Goal: Task Accomplishment & Management: Manage account settings

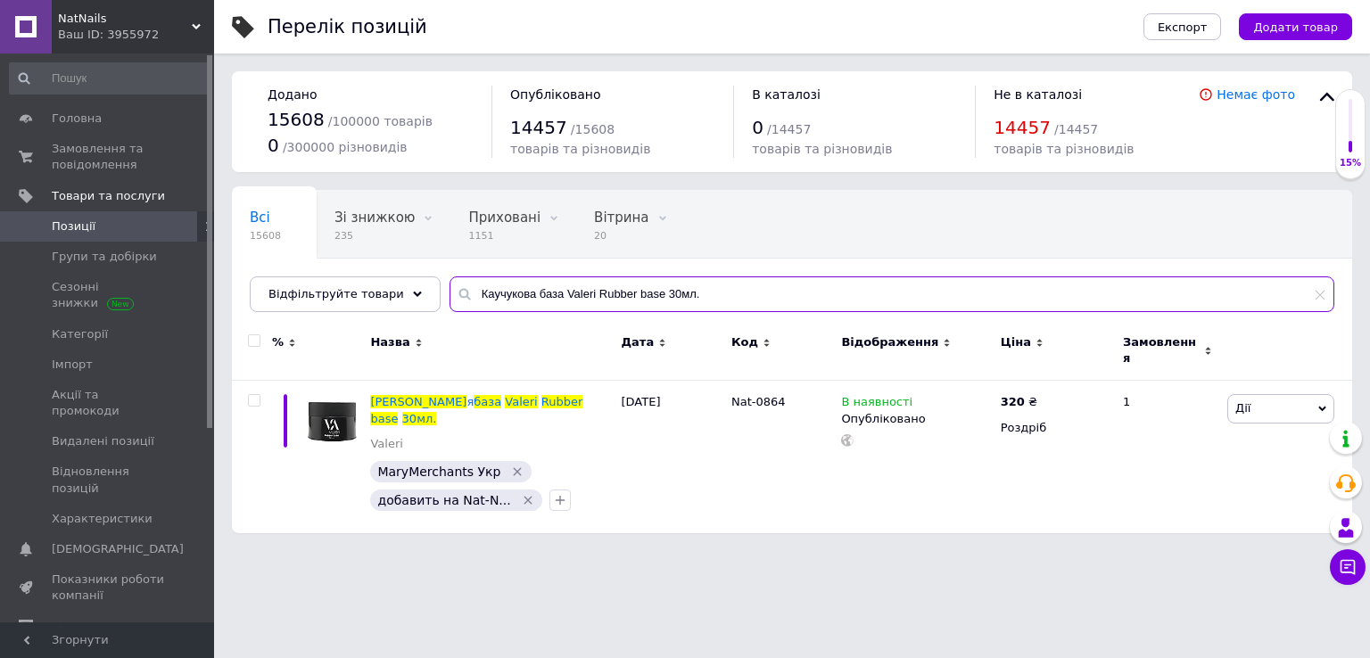
click at [631, 301] on input "Каучукова база Valeri Rubber base 30мл." at bounding box center [892, 295] width 885 height 36
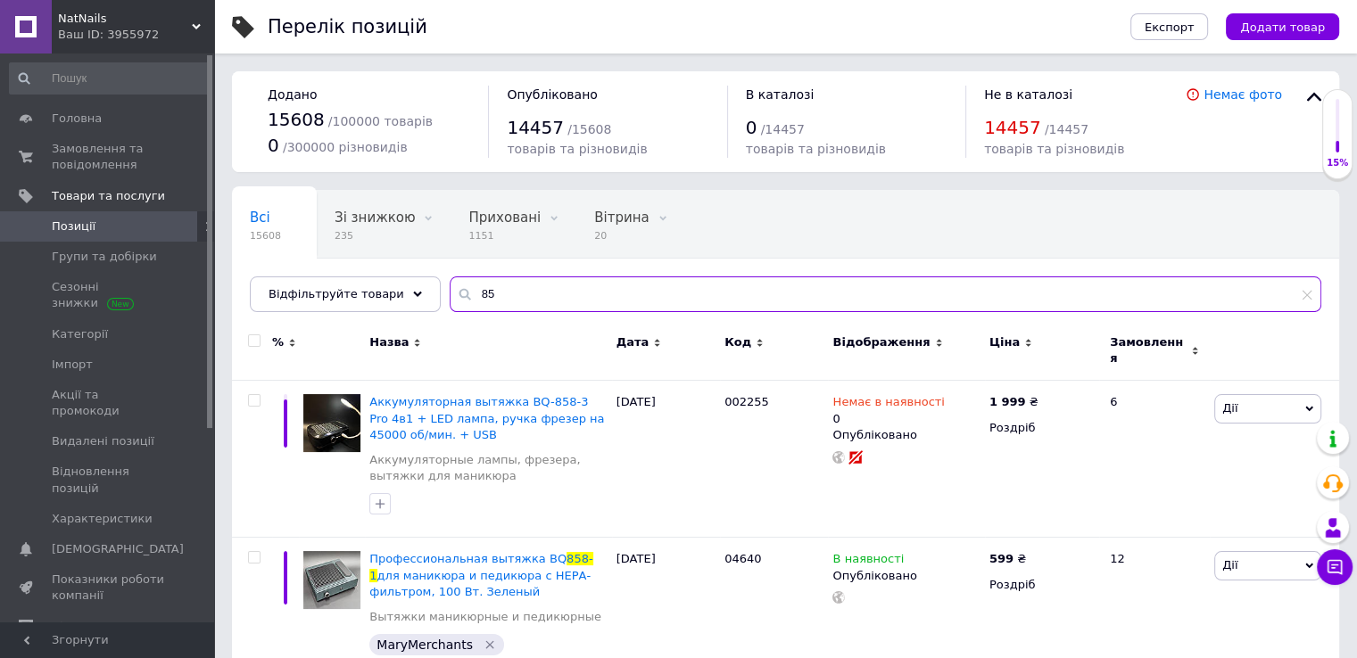
type input "8"
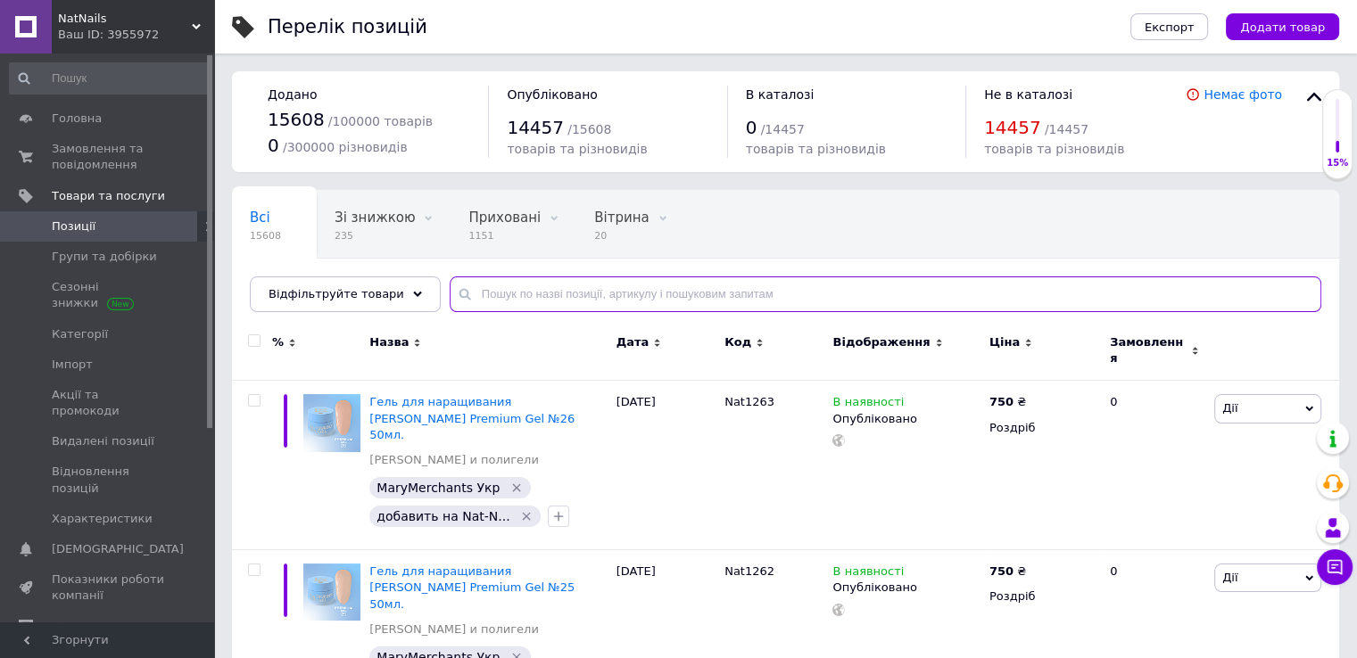
paste input "005848"
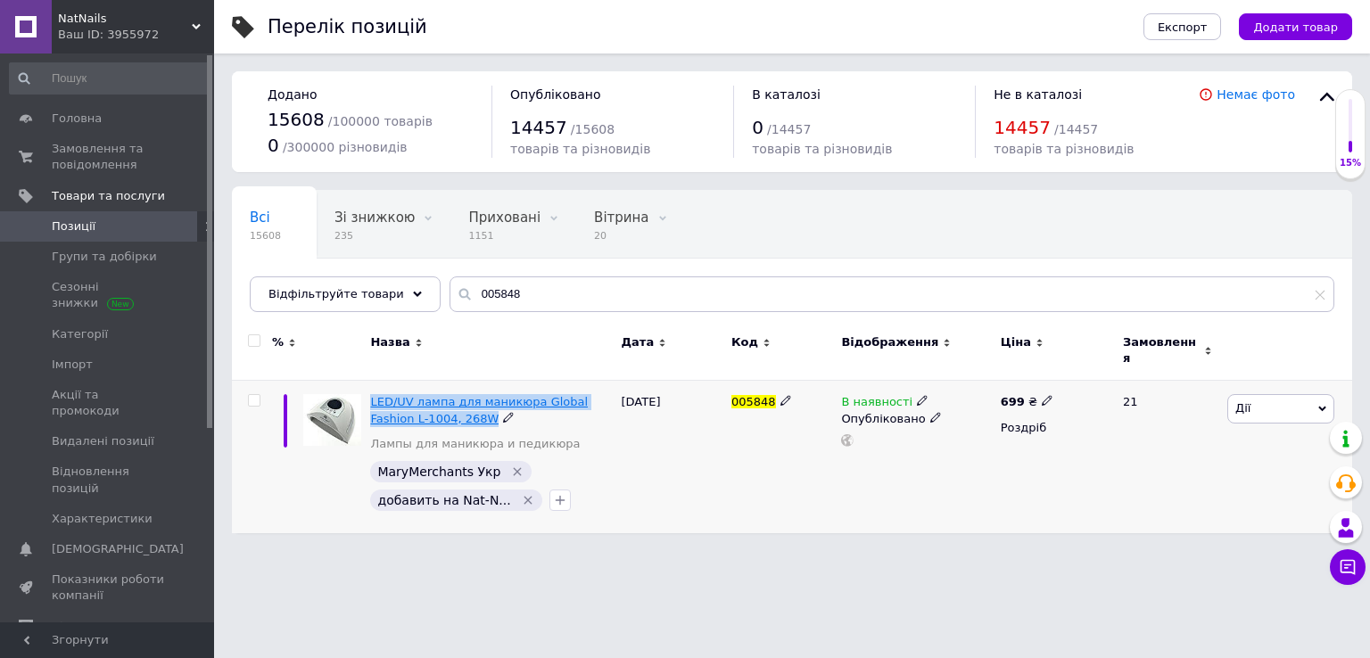
drag, startPoint x: 370, startPoint y: 389, endPoint x: 438, endPoint y: 408, distance: 70.3
click at [438, 408] on div "LED/UV лампа для маникюра Global Fashion L-1004, 268W Лампы для маникюра и педи…" at bounding box center [491, 457] width 251 height 153
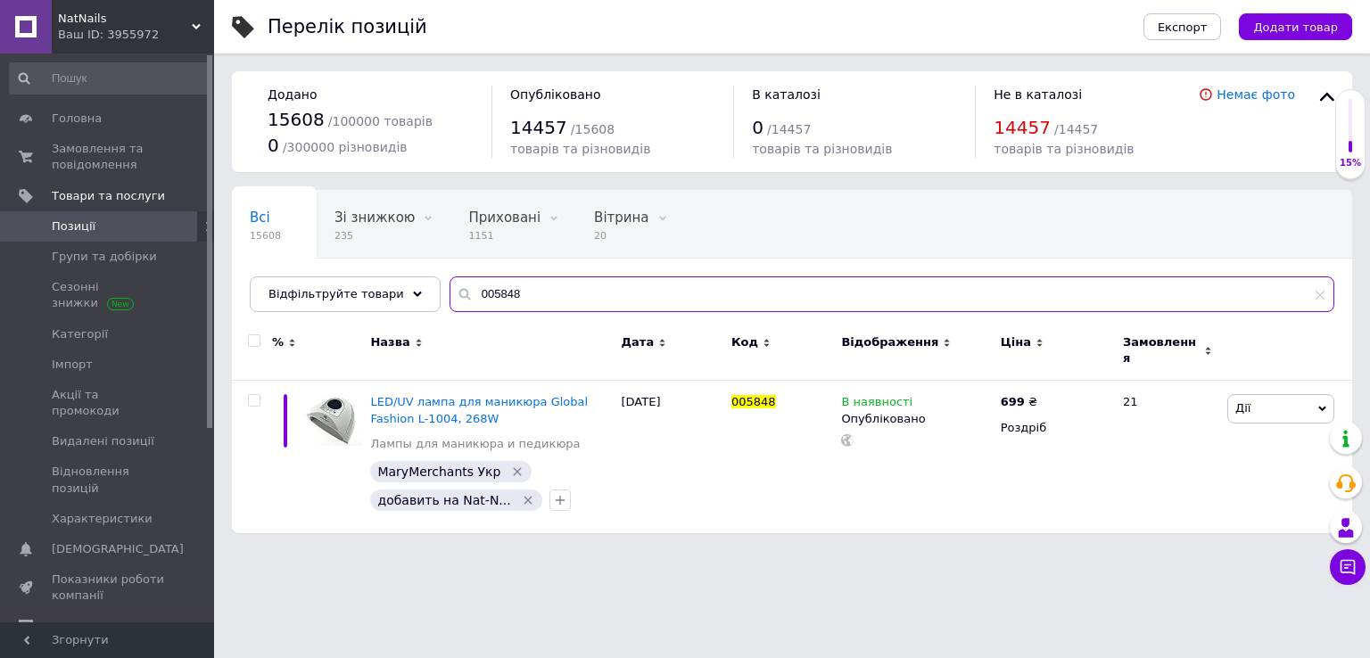
click at [528, 298] on input "005848" at bounding box center [892, 295] width 885 height 36
click at [528, 297] on input "005848" at bounding box center [892, 295] width 885 height 36
paste input "320"
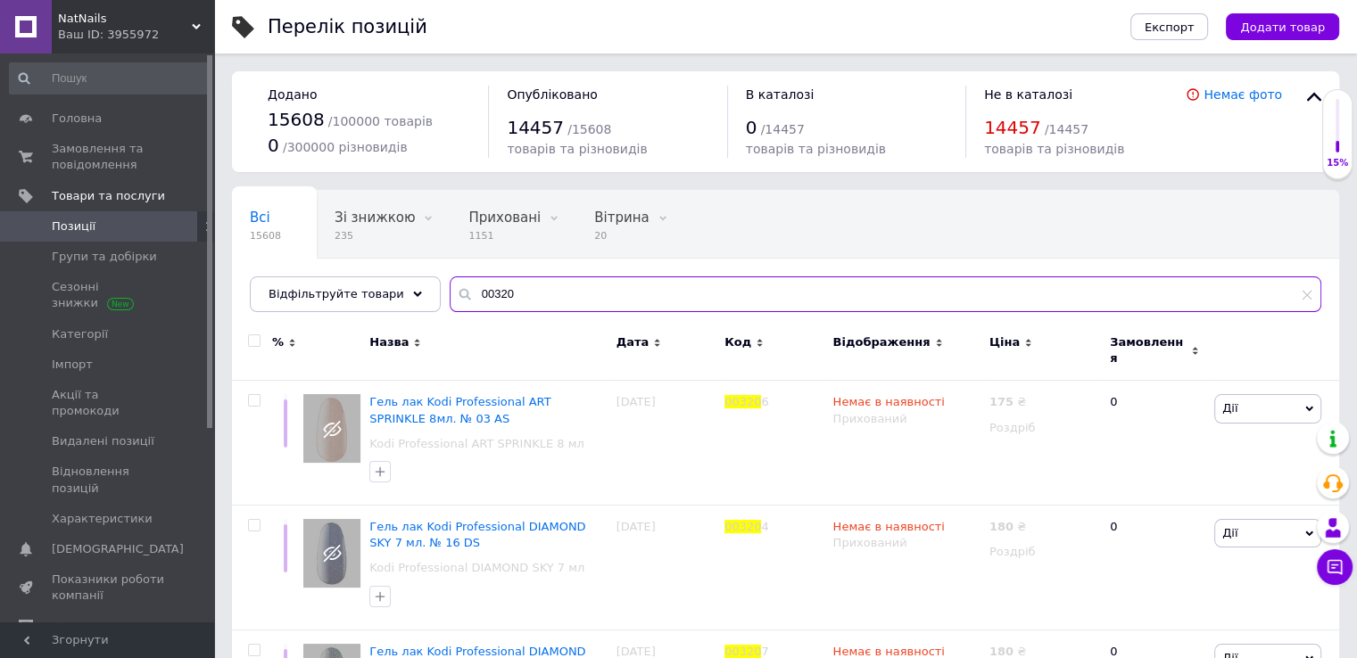
click at [514, 297] on input "00320" at bounding box center [886, 295] width 872 height 36
paste input "Nat-0508"
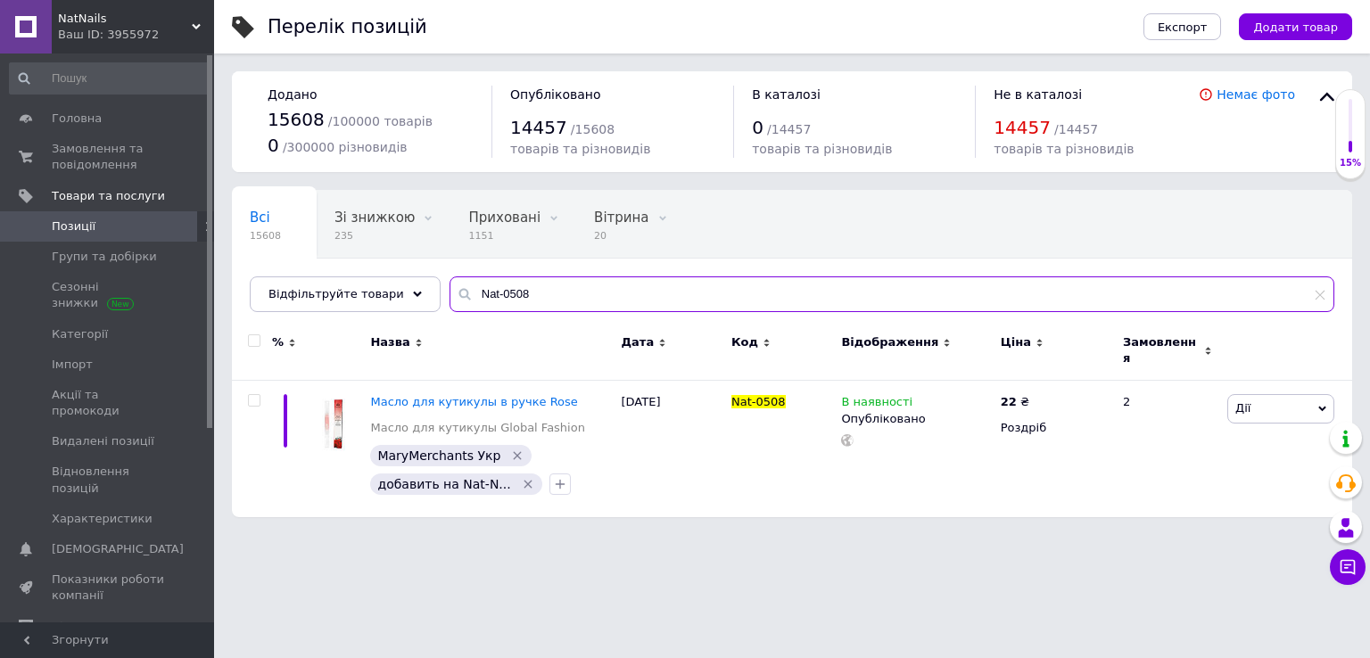
click at [540, 297] on input "Nat-0508" at bounding box center [892, 295] width 885 height 36
paste input "439"
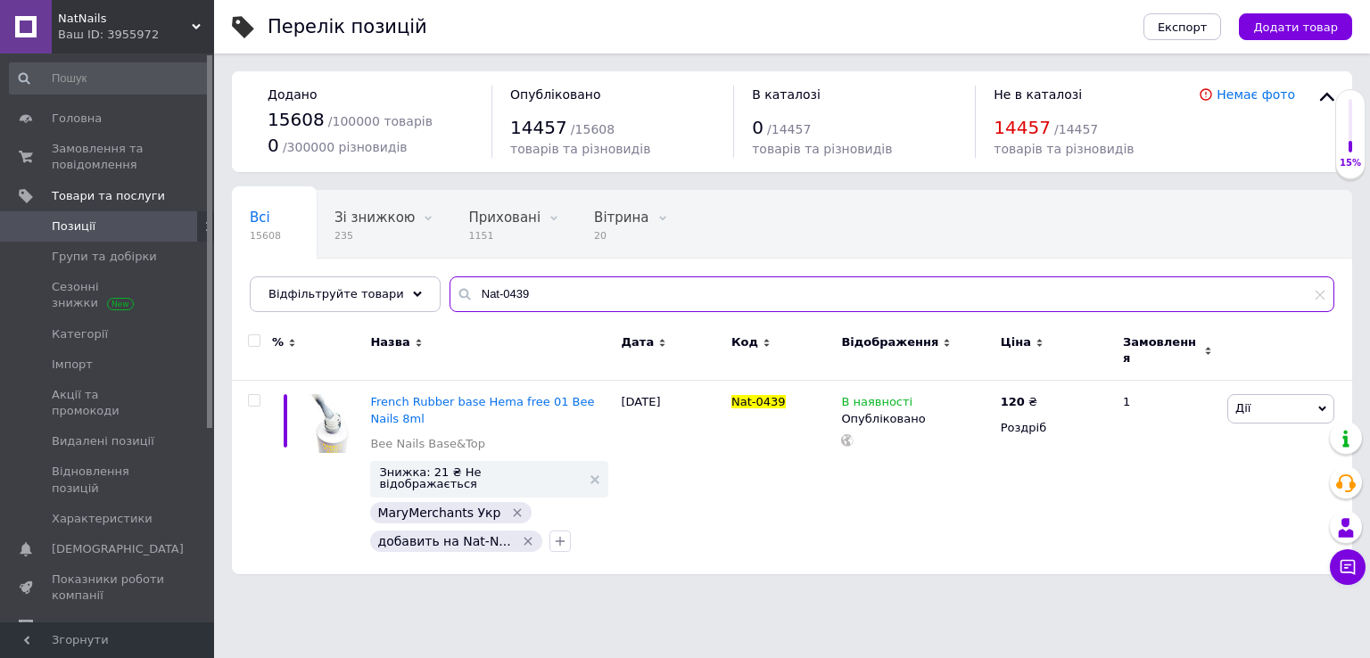
click at [580, 293] on input "Nat-0439" at bounding box center [892, 295] width 885 height 36
paste input "538"
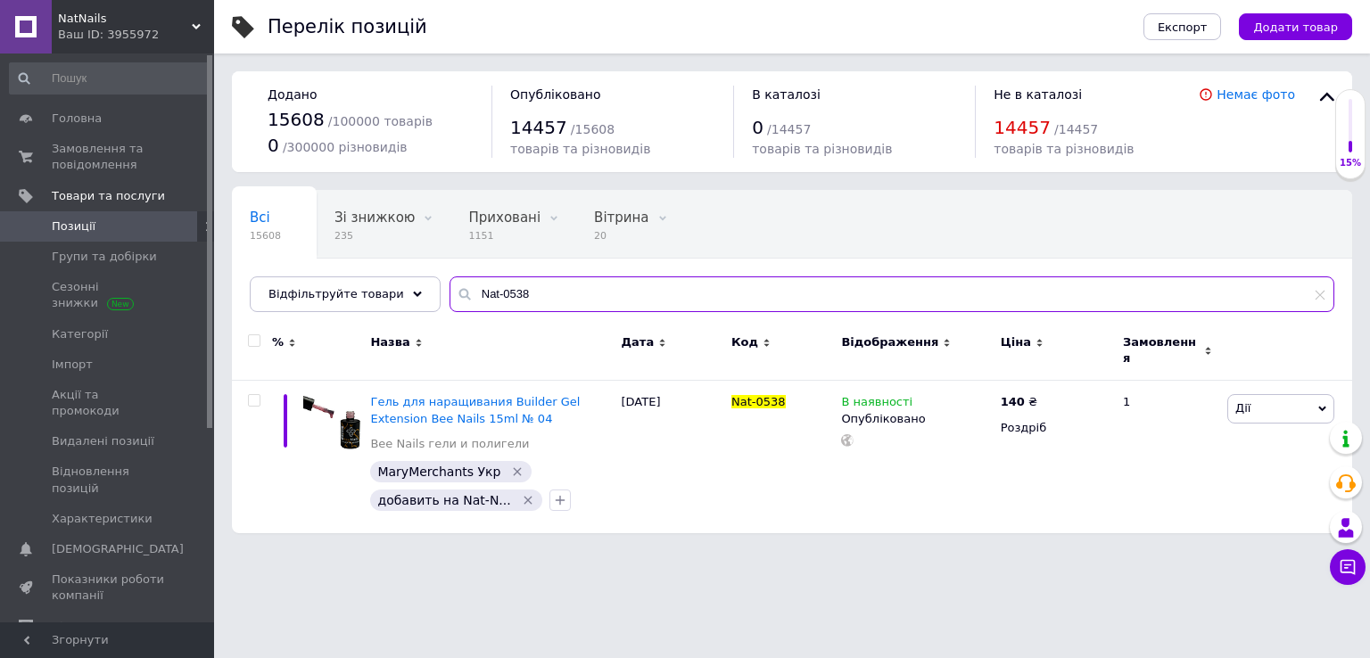
click at [571, 301] on input "Nat-0538" at bounding box center [892, 295] width 885 height 36
paste input "00193"
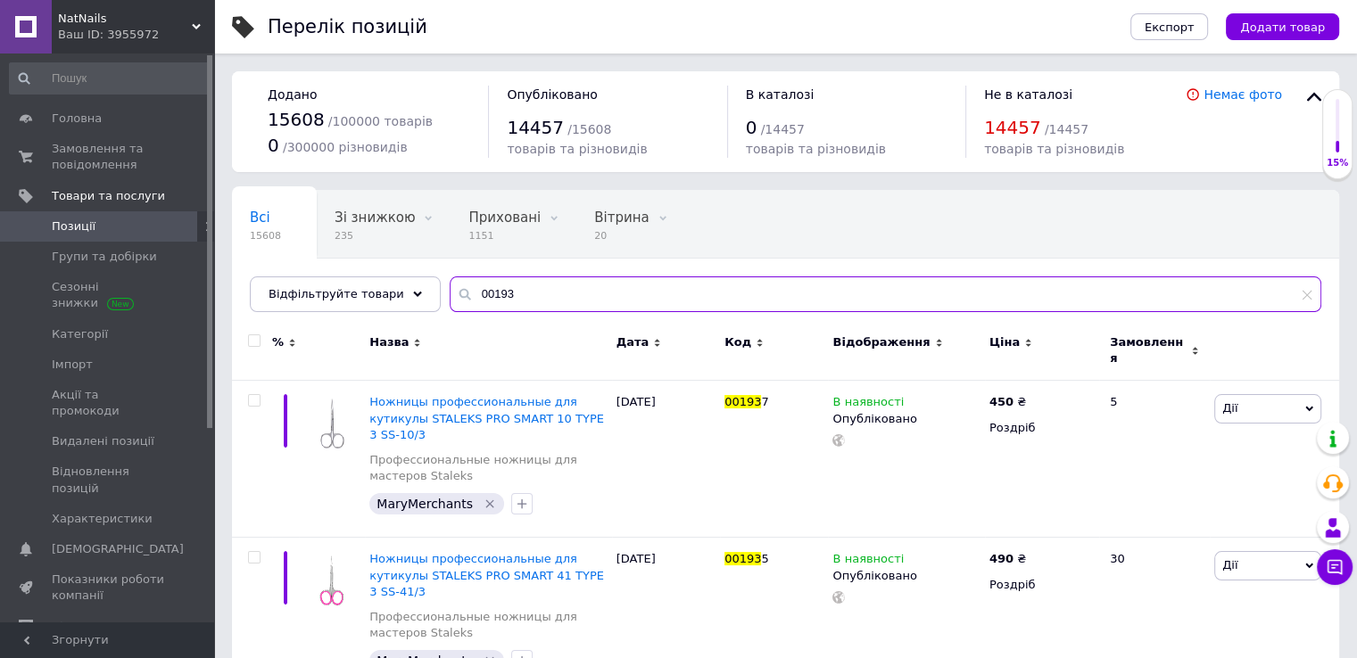
click at [547, 284] on input "00193" at bounding box center [886, 295] width 872 height 36
paste input "Nat-0118"
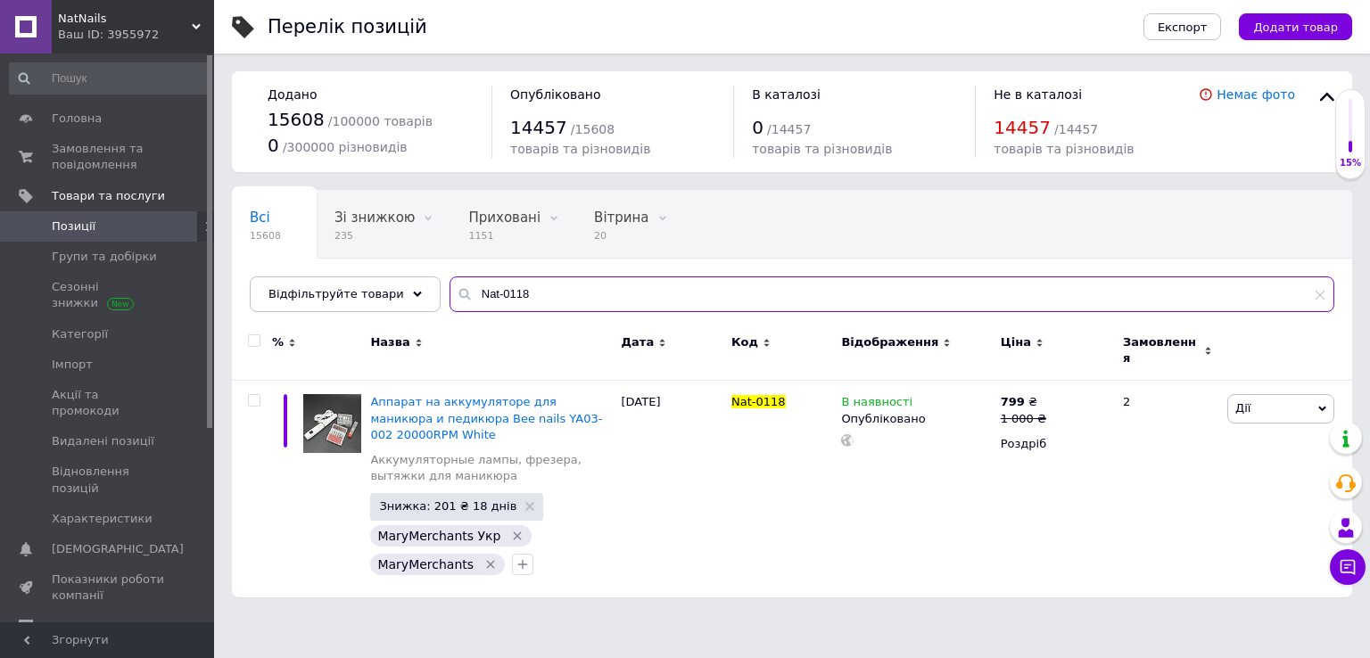
click at [581, 285] on input "Nat-0118" at bounding box center [892, 295] width 885 height 36
paste input "008424"
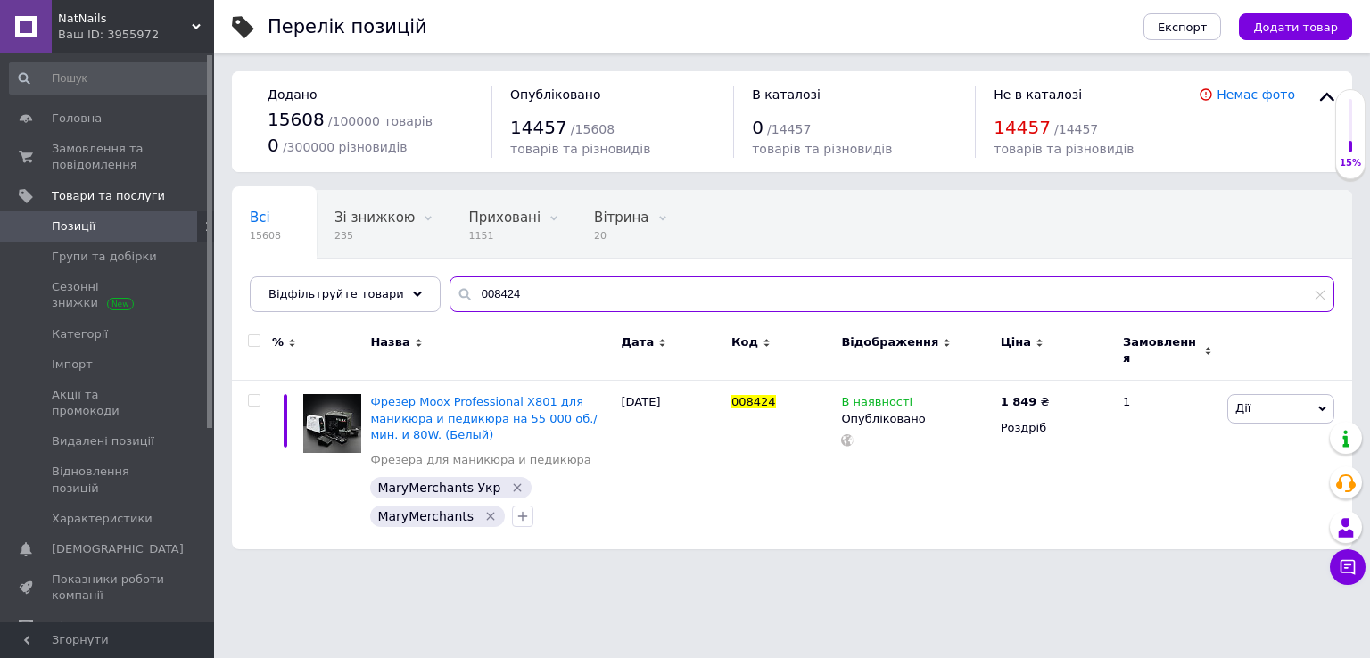
click at [481, 300] on input "008424" at bounding box center [892, 295] width 885 height 36
paste input "Nat-0962"
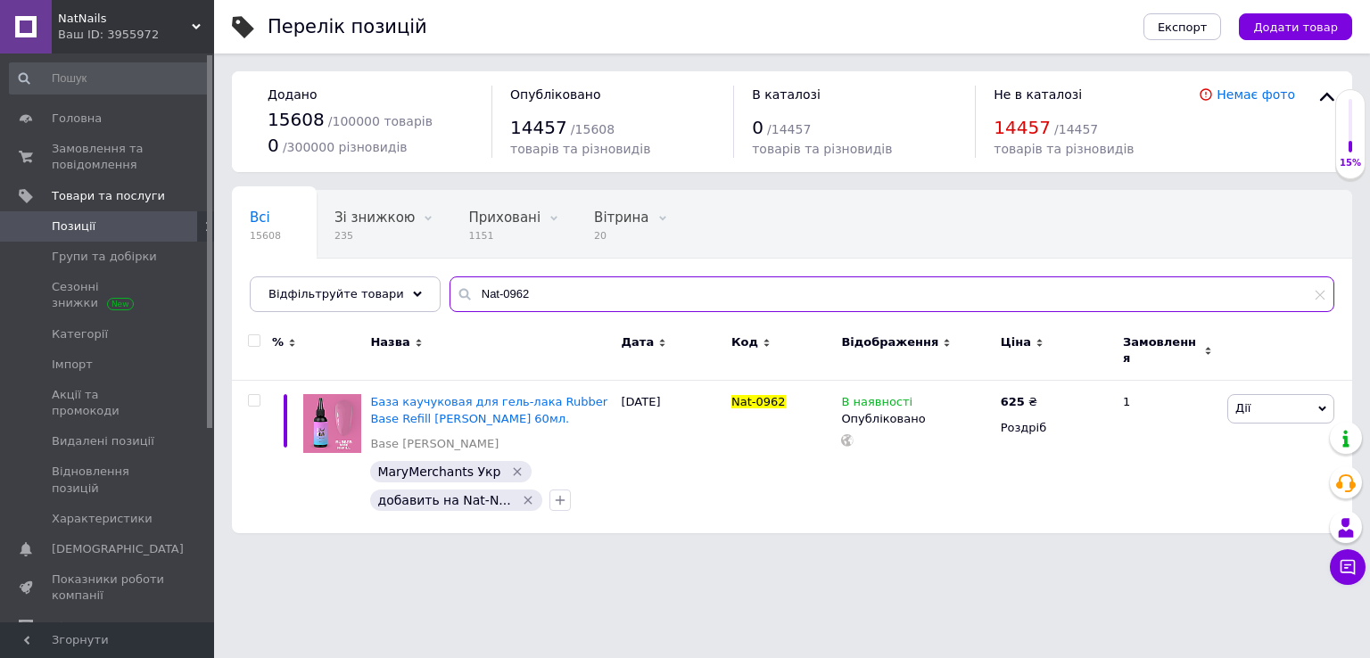
click at [580, 301] on input "Nat-0962" at bounding box center [892, 295] width 885 height 36
paste input "236"
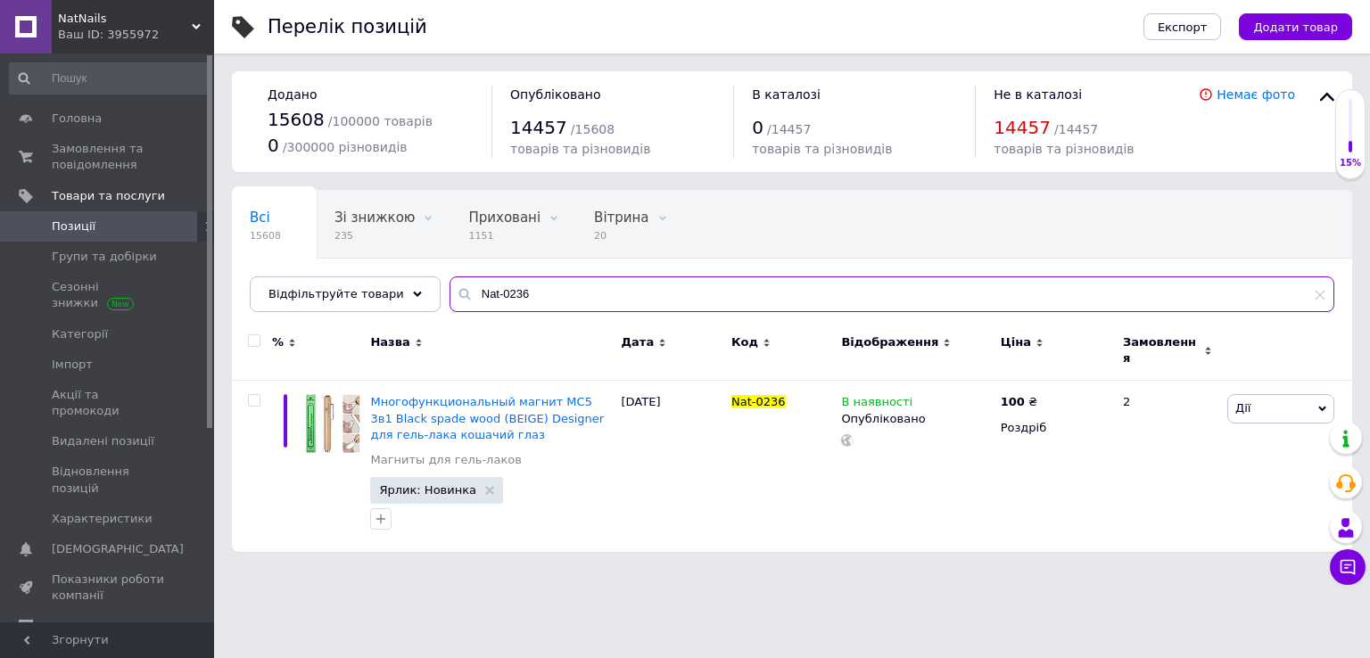
click at [529, 294] on input "Nat-0236" at bounding box center [892, 295] width 885 height 36
paste input "1098"
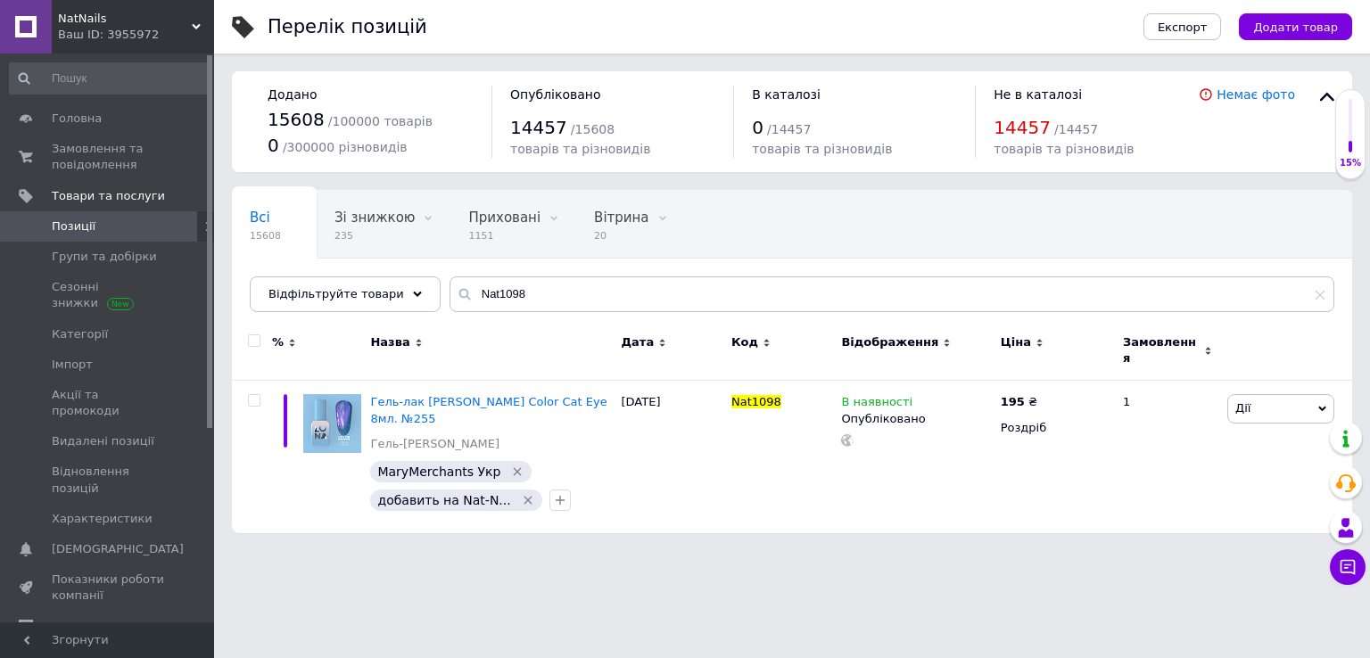
click at [515, 276] on div "Всі 15608 Зі знижкою 235 Видалити Редагувати Приховані 1151 Видалити Редагувати…" at bounding box center [792, 251] width 1121 height 122
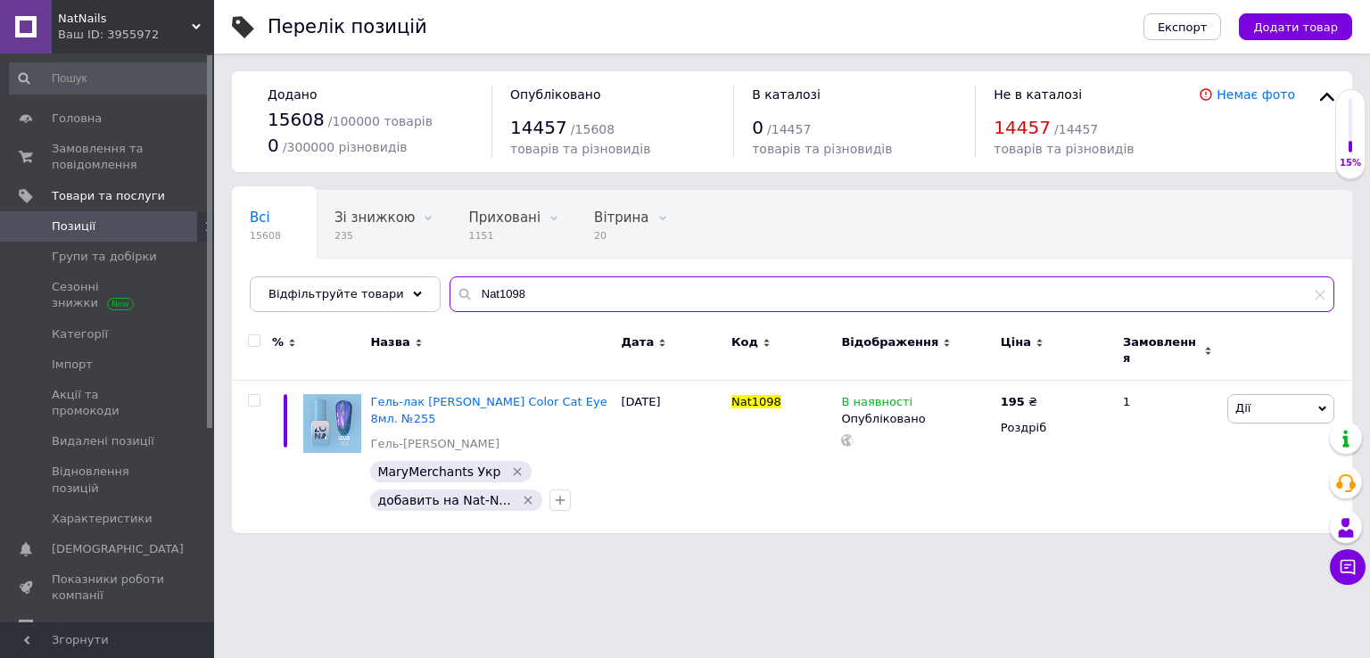
click at [515, 277] on input "Nat1098" at bounding box center [892, 295] width 885 height 36
paste input "87"
click at [489, 283] on input "Nat1087" at bounding box center [892, 295] width 885 height 36
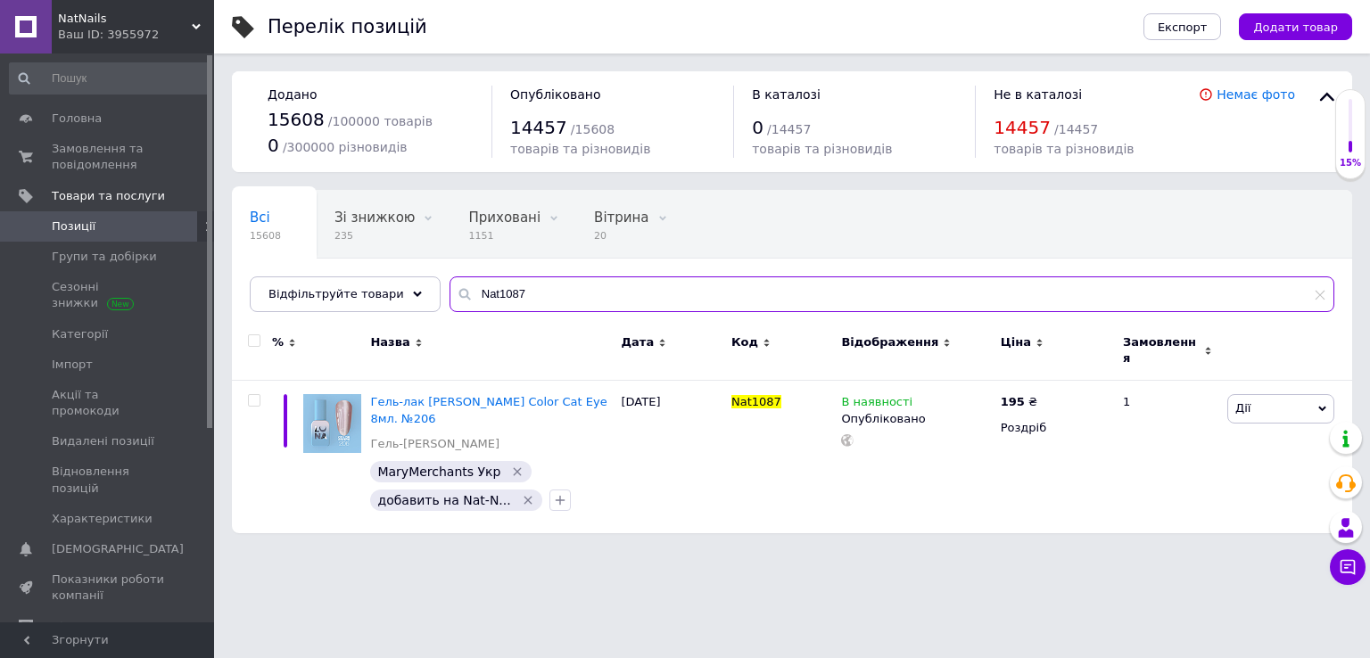
click at [489, 283] on input "Nat1087" at bounding box center [892, 295] width 885 height 36
paste input "04106"
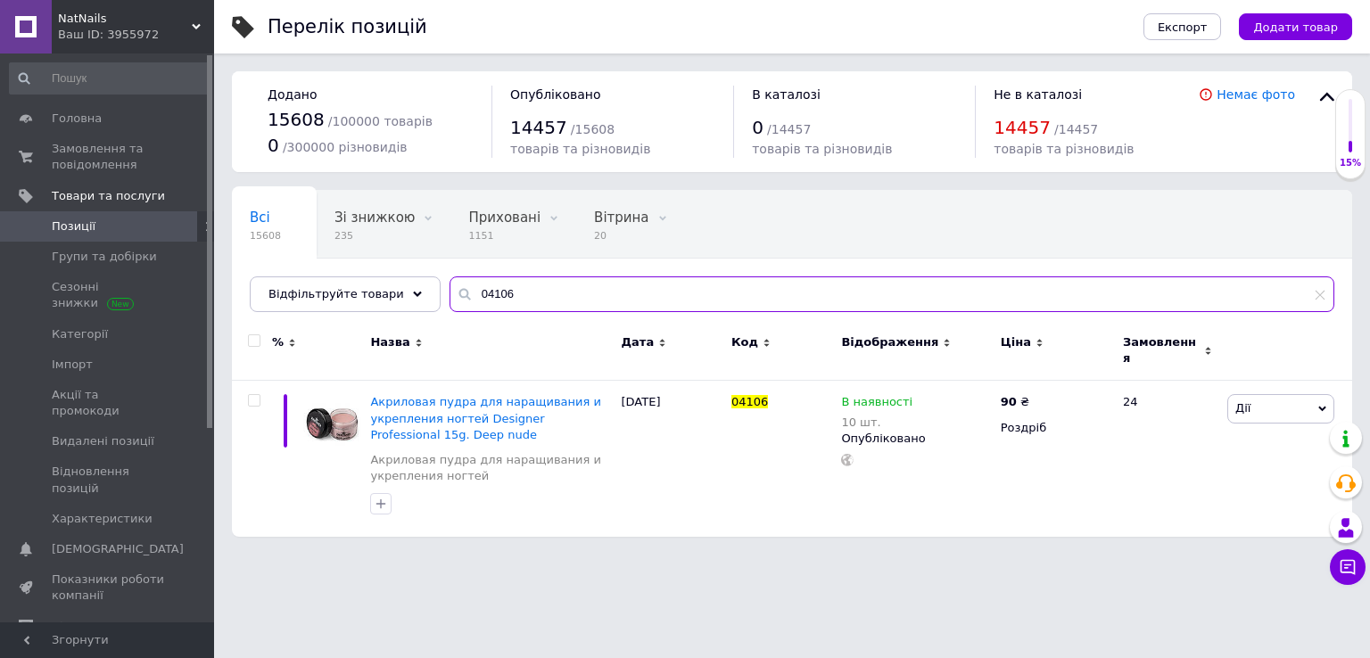
type input "04106"
click at [492, 300] on input "04106" at bounding box center [892, 295] width 885 height 36
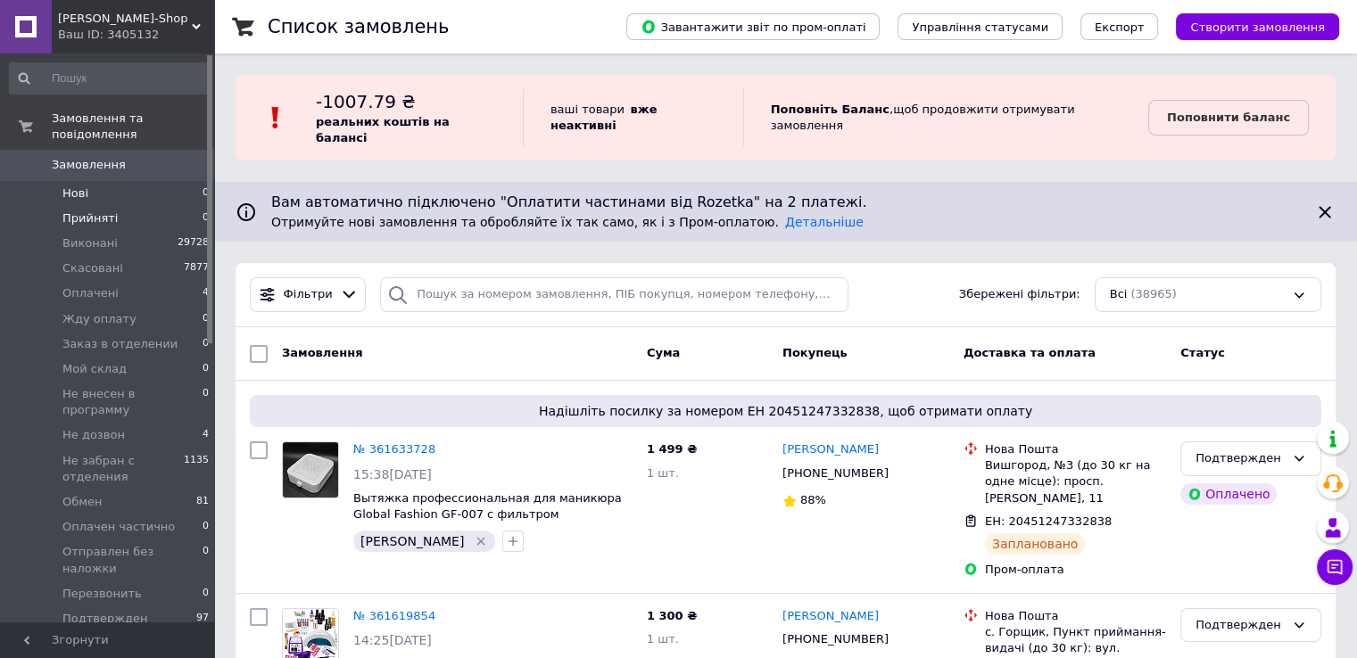
click at [103, 183] on li "Нові 0" at bounding box center [109, 193] width 219 height 25
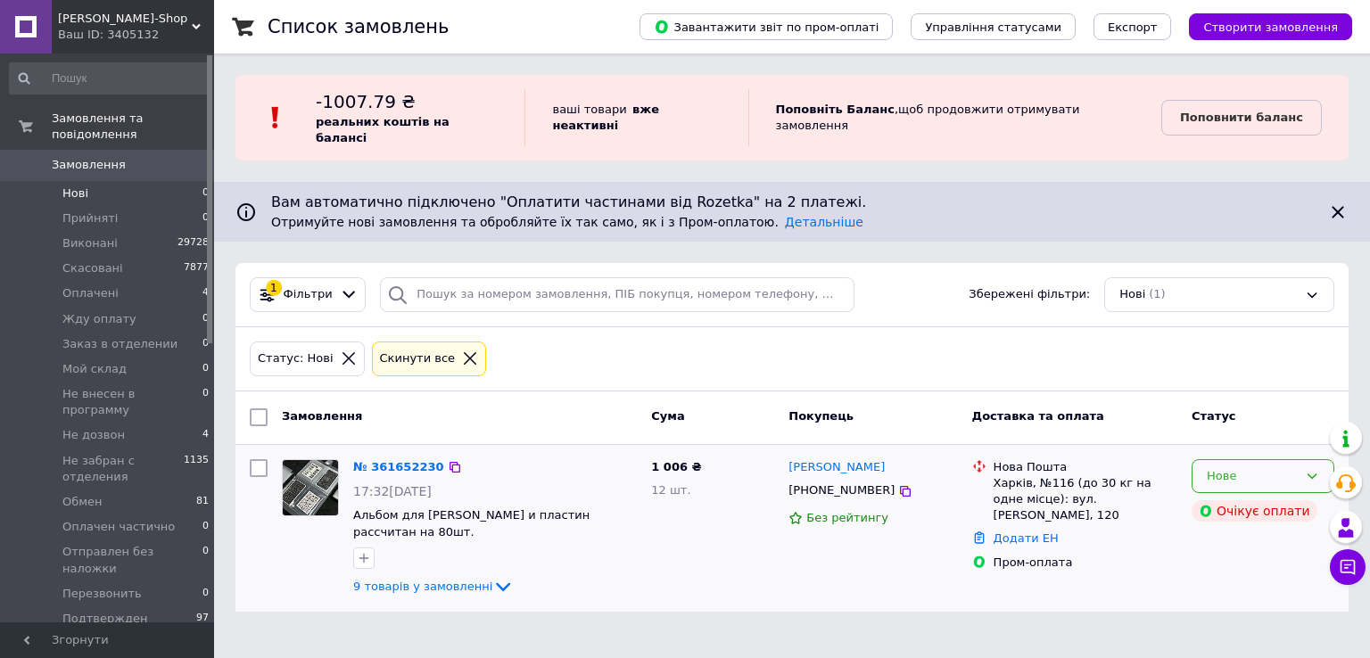
drag, startPoint x: 1249, startPoint y: 455, endPoint x: 1244, endPoint y: 469, distance: 15.2
click at [1249, 468] on div "Нове" at bounding box center [1252, 477] width 91 height 19
drag, startPoint x: 1241, startPoint y: 478, endPoint x: 1245, endPoint y: 488, distance: 10.8
click at [1242, 496] on div "Прийнято Виконано Скасовано Оплачено Жду оплату Заказ в отделении Мой склад Не …" at bounding box center [1263, 571] width 143 height 150
click at [1245, 497] on li "Прийнято" at bounding box center [1263, 513] width 141 height 33
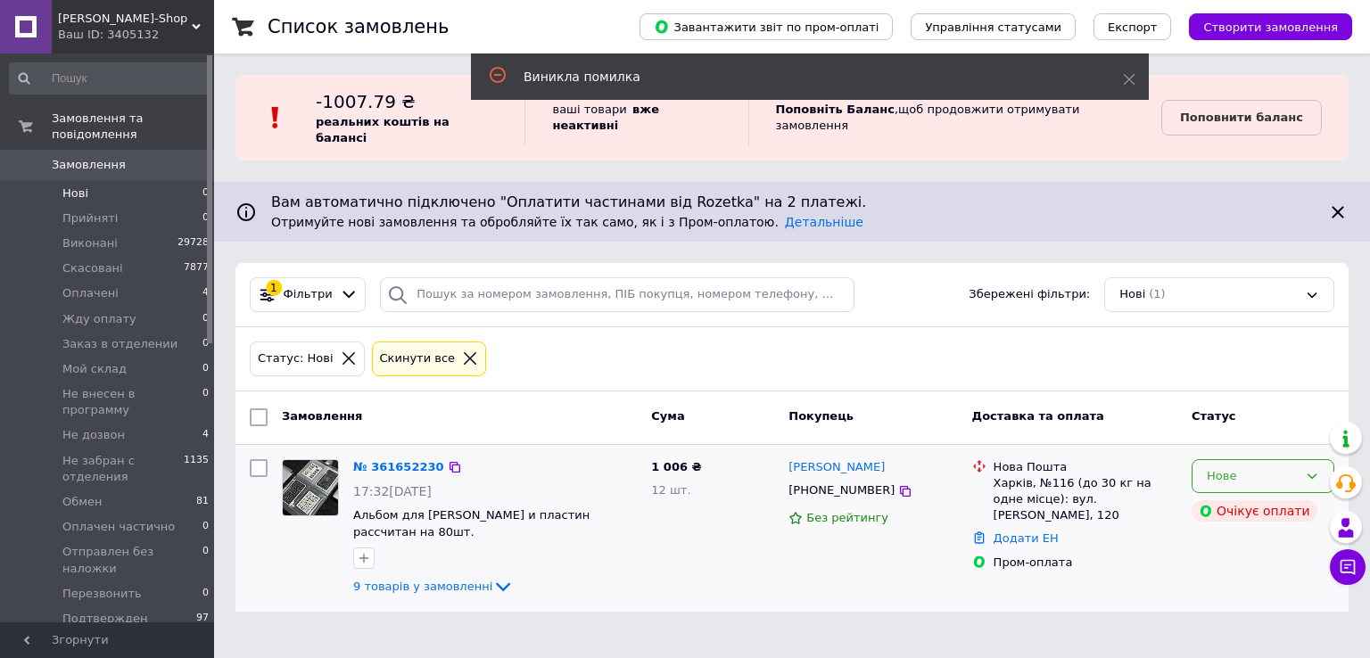
click at [1222, 468] on div "Нове" at bounding box center [1252, 477] width 91 height 19
click at [1237, 497] on li "Прийнято" at bounding box center [1263, 513] width 141 height 33
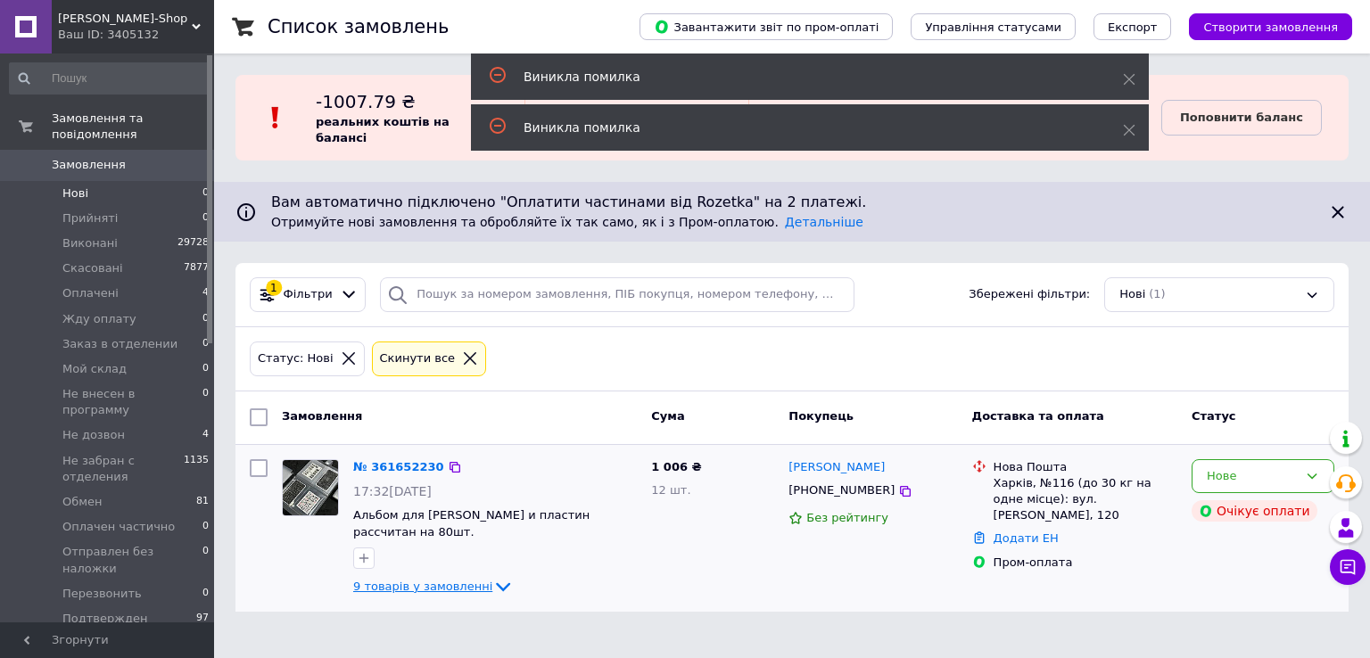
click at [437, 580] on span "9 товарів у замовленні" at bounding box center [422, 586] width 139 height 13
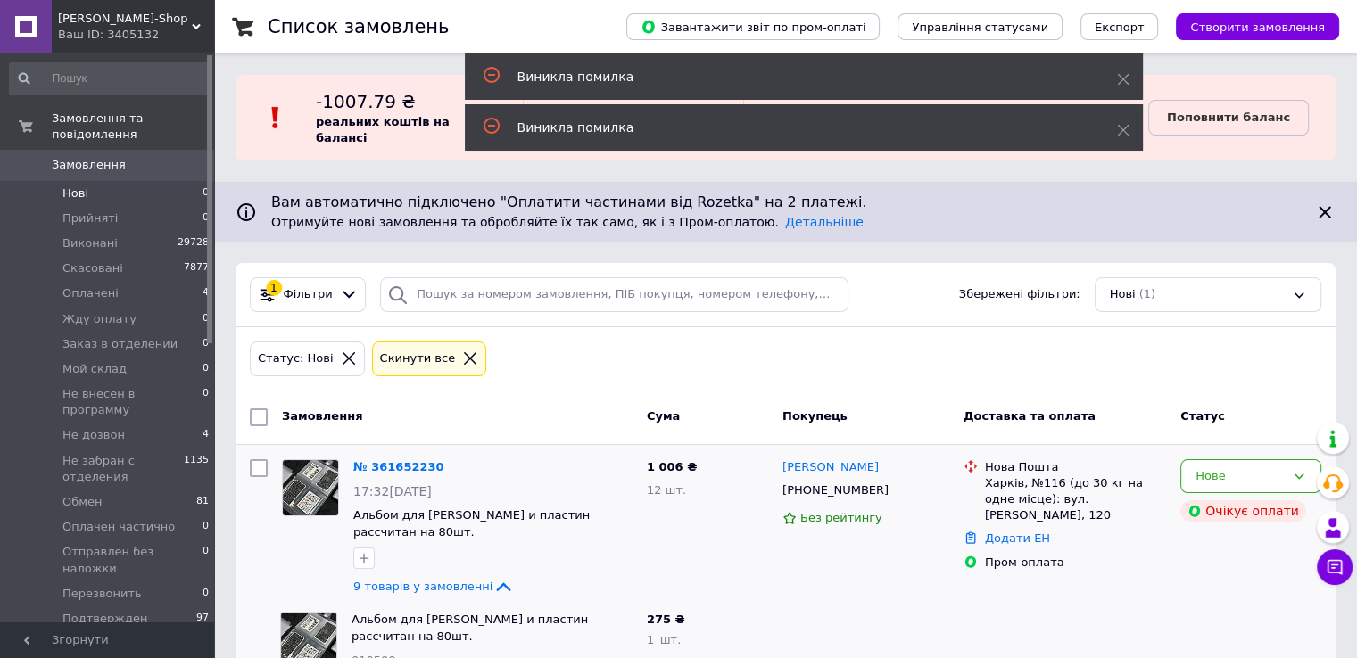
click at [462, 351] on icon at bounding box center [470, 359] width 16 height 16
